Goal: Task Accomplishment & Management: Manage account settings

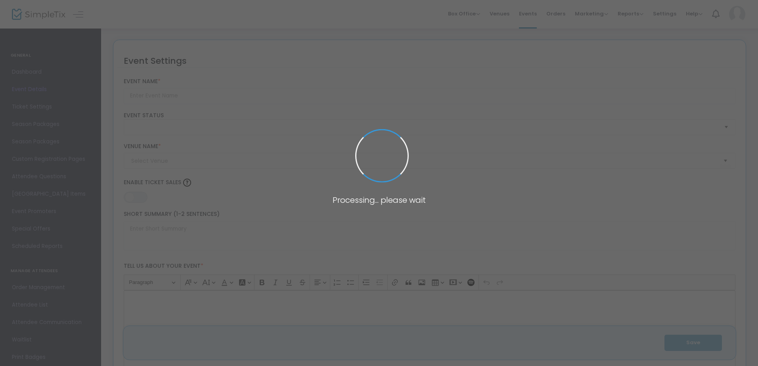
type input "A Celebration of [US_STATE] Success!"
type textarea "Join the [US_STATE] Center for Public Policy for a distinguished evening of cel…"
type input "Buy Tickets"
type input "Country Club of [PERSON_NAME] (CCJ)"
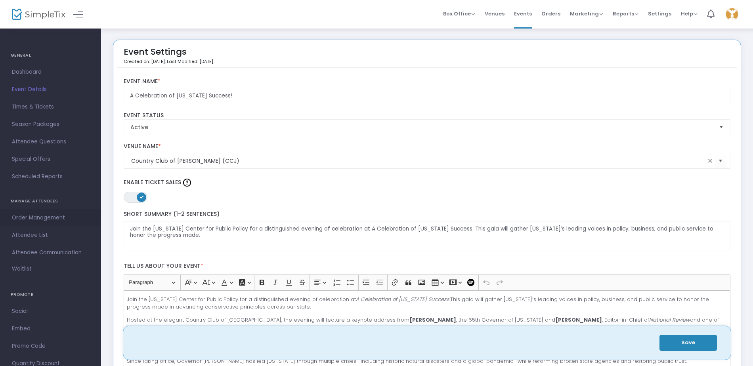
click at [36, 216] on span "Order Management" at bounding box center [50, 218] width 77 height 10
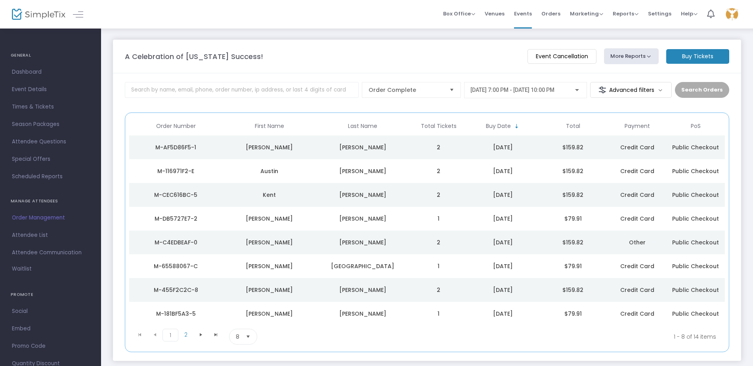
click at [27, 234] on span "Attendee List" at bounding box center [50, 235] width 77 height 10
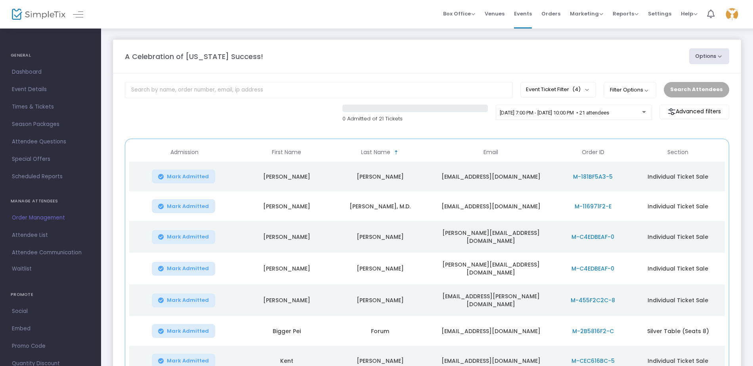
click at [719, 58] on button "Options" at bounding box center [709, 56] width 40 height 16
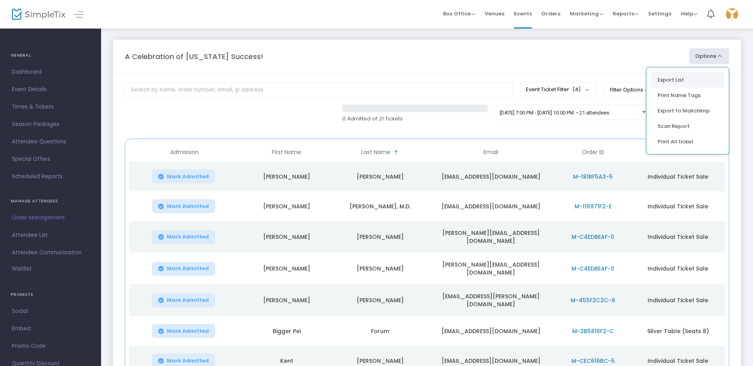
click at [704, 81] on li "Export List" at bounding box center [687, 79] width 73 height 15
radio input "false"
radio input "true"
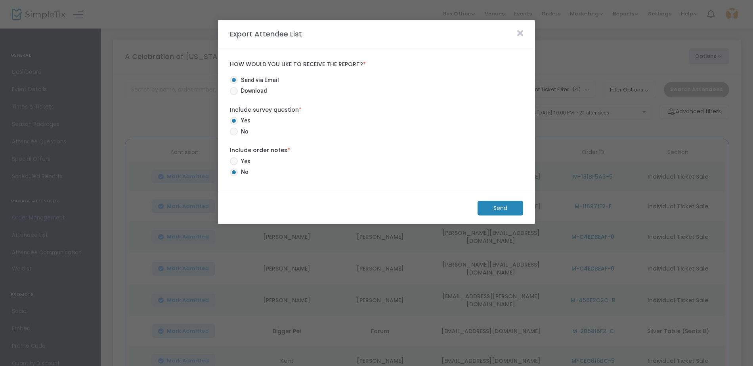
click at [494, 213] on m-button "Send" at bounding box center [501, 208] width 46 height 15
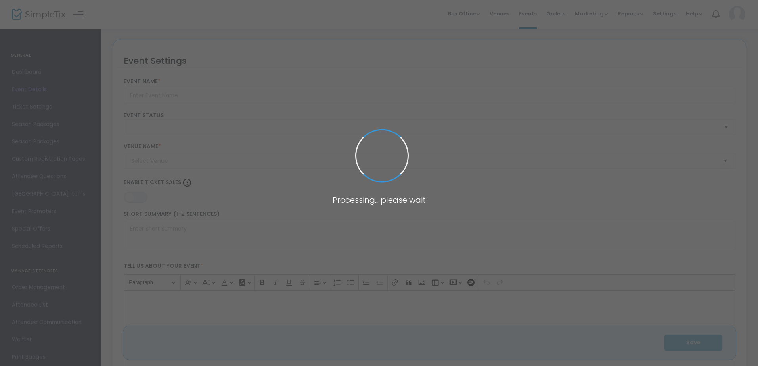
type input "A Celebration of [US_STATE] Success!"
type textarea "Join the Mississippi Center for Public Policy for a distinguished evening of ce…"
type input "Buy Tickets"
type input "Country Club of [PERSON_NAME] (CCJ)"
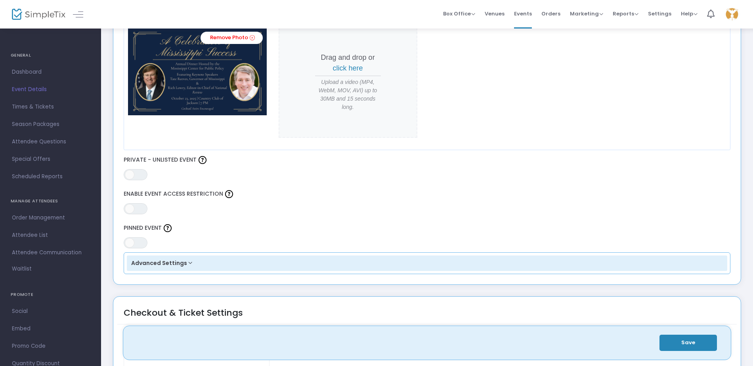
scroll to position [396, 0]
